Goal: Check status: Check status

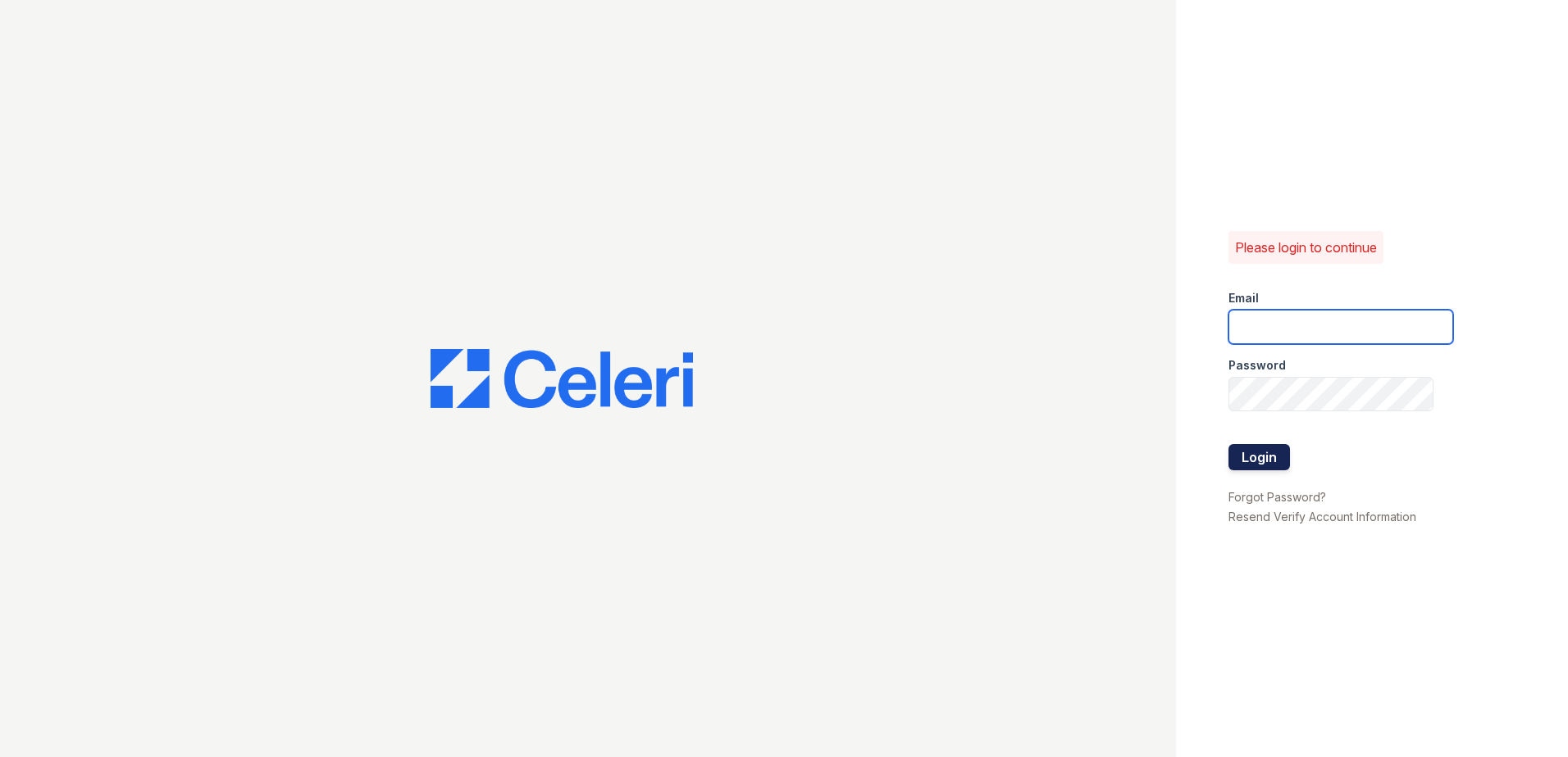
type input "[EMAIL_ADDRESS][DOMAIN_NAME]"
click at [1246, 442] on div at bounding box center [1340, 427] width 225 height 32
click at [1252, 460] on button "Login" at bounding box center [1259, 457] width 61 height 26
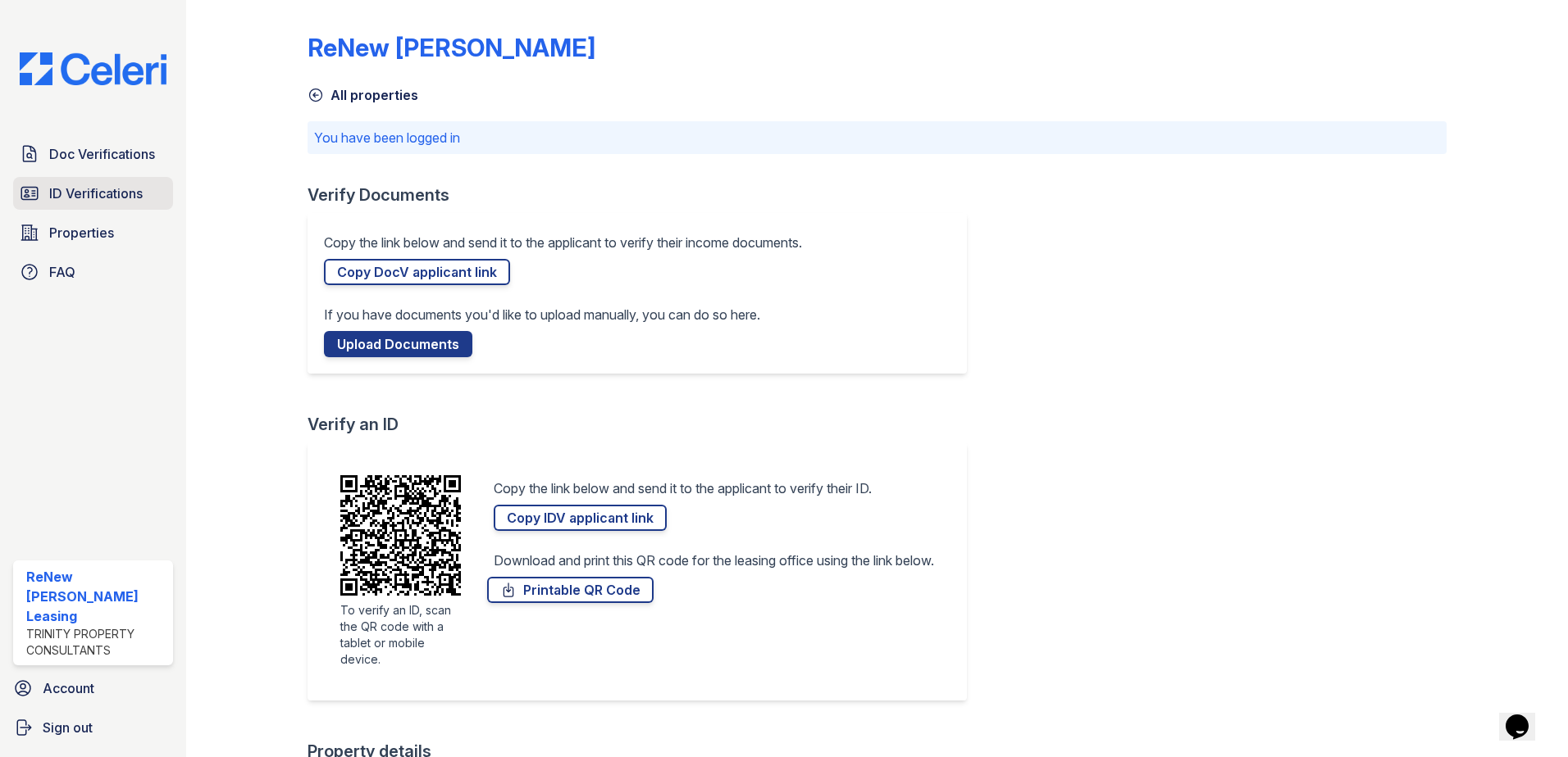
drag, startPoint x: 162, startPoint y: 210, endPoint x: 140, endPoint y: 200, distance: 24.2
click at [161, 209] on link "ID Verifications" at bounding box center [93, 193] width 160 height 32
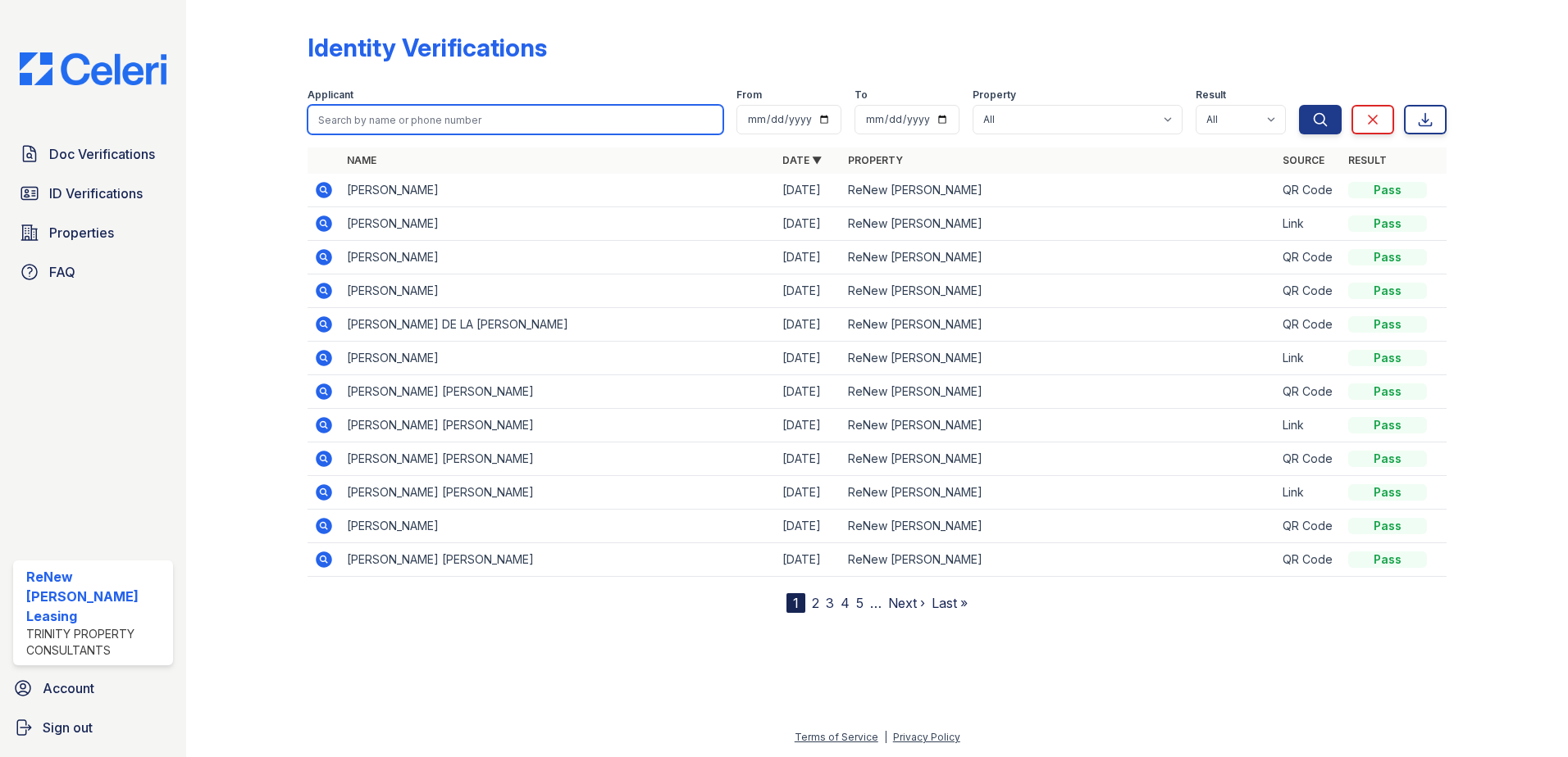
click at [472, 113] on input "search" at bounding box center [515, 119] width 416 height 30
type input "eugene"
click at [1298, 105] on button "Search" at bounding box center [1319, 119] width 42 height 30
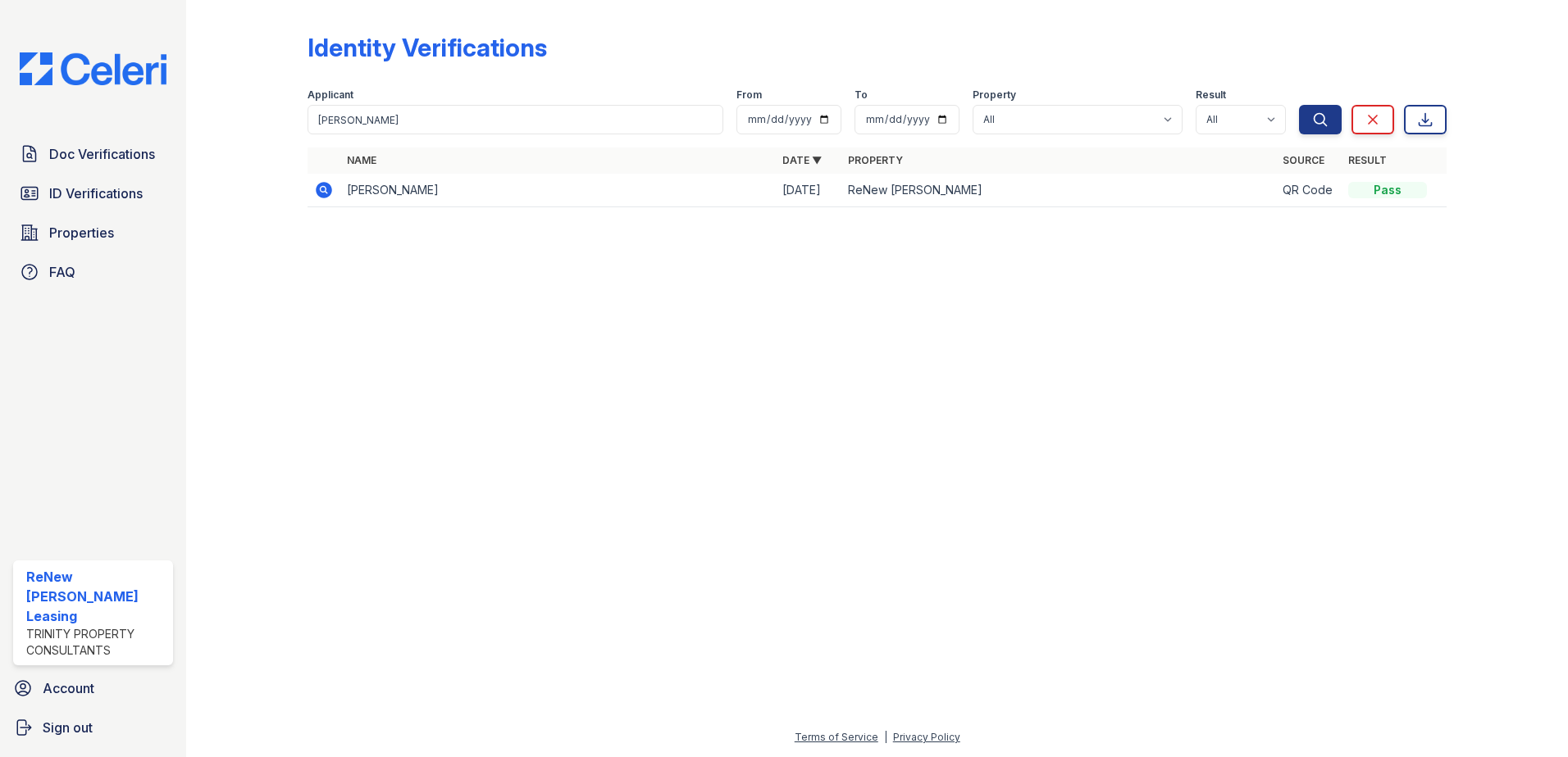
click at [324, 193] on icon at bounding box center [324, 190] width 16 height 16
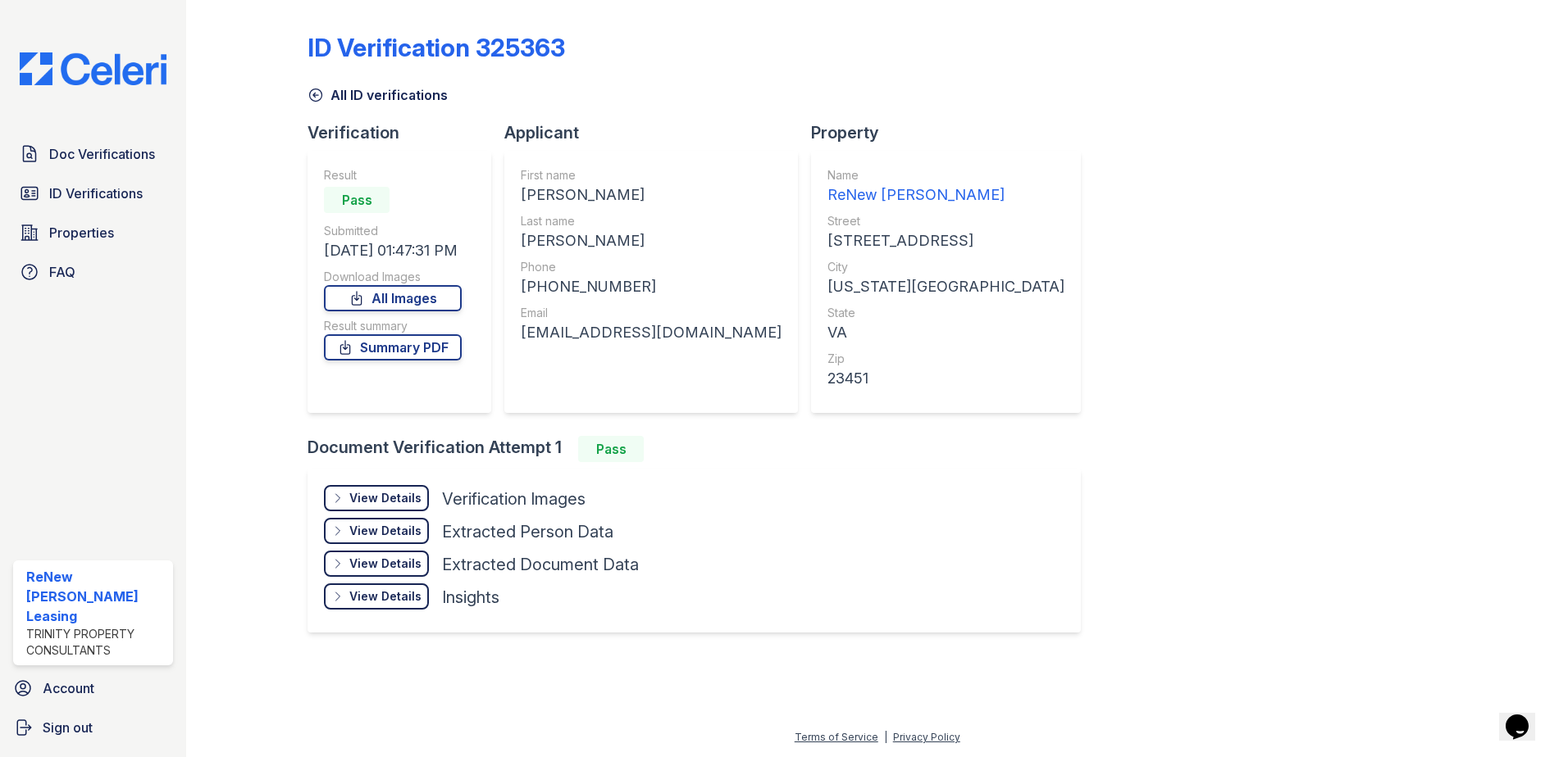
click at [375, 506] on div "View Details Details" at bounding box center [376, 497] width 105 height 26
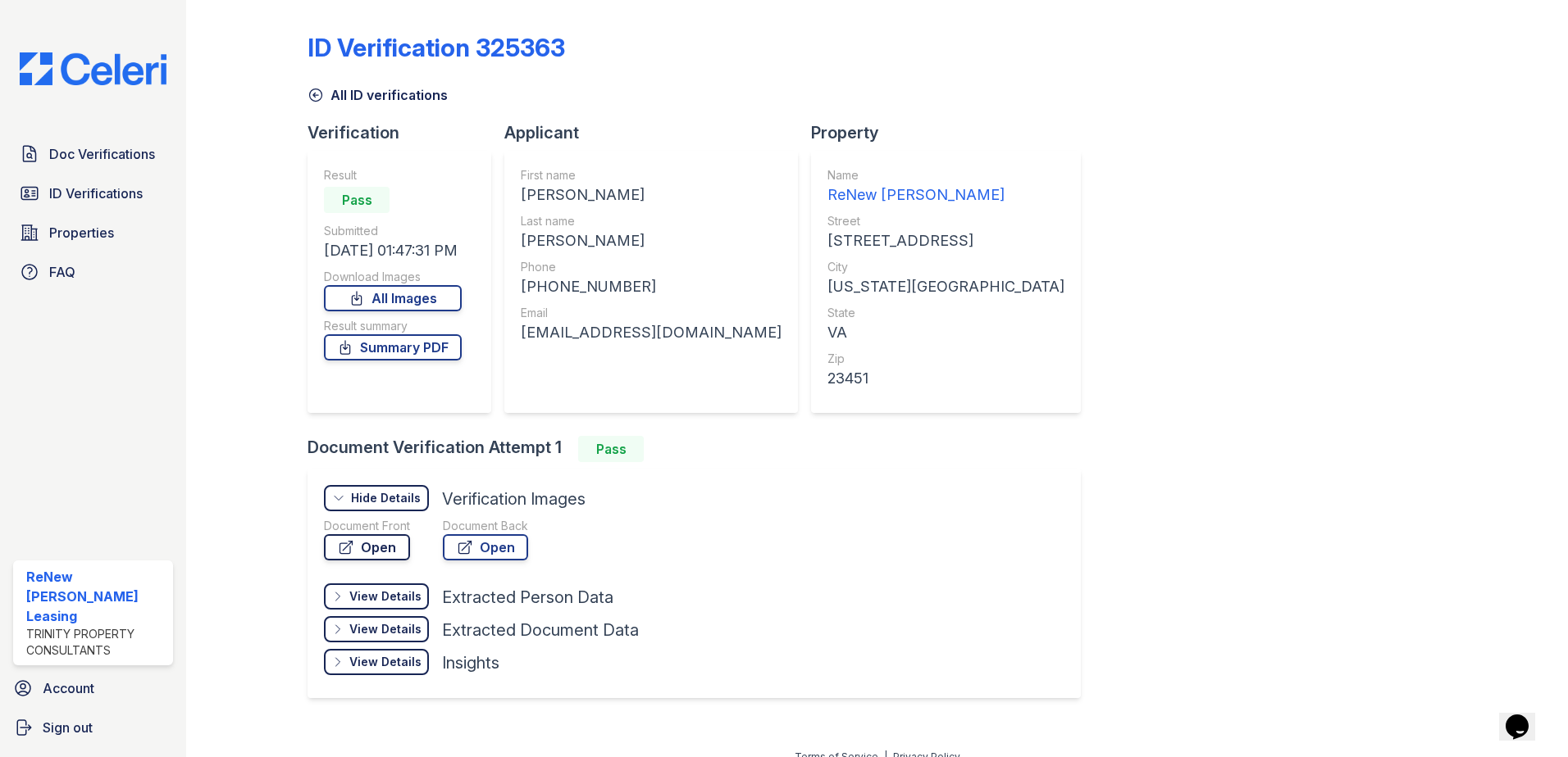
click at [377, 543] on link "Open" at bounding box center [366, 547] width 86 height 26
